Goal: Navigation & Orientation: Find specific page/section

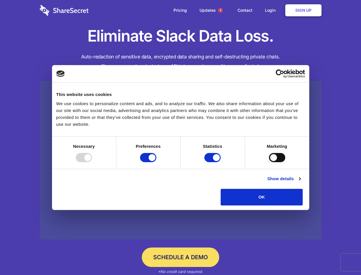
click at [92, 162] on div at bounding box center [84, 157] width 16 height 9
click at [156, 162] on input "Preferences" at bounding box center [148, 157] width 16 height 9
checkbox input "false"
click at [213, 162] on input "Statistics" at bounding box center [213, 157] width 16 height 9
checkbox input "false"
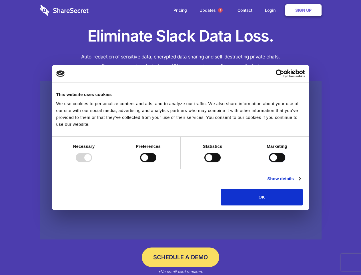
click at [269, 162] on input "Marketing" at bounding box center [277, 157] width 16 height 9
checkbox input "true"
click at [301, 182] on link "Show details" at bounding box center [283, 178] width 33 height 7
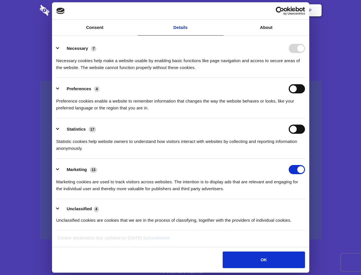
click at [305, 71] on div "Necessary cookies help make a website usable by enabling basic functions like p…" at bounding box center [180, 62] width 249 height 18
click at [220, 10] on span "1" at bounding box center [220, 10] width 5 height 5
